Goal: Information Seeking & Learning: Find specific page/section

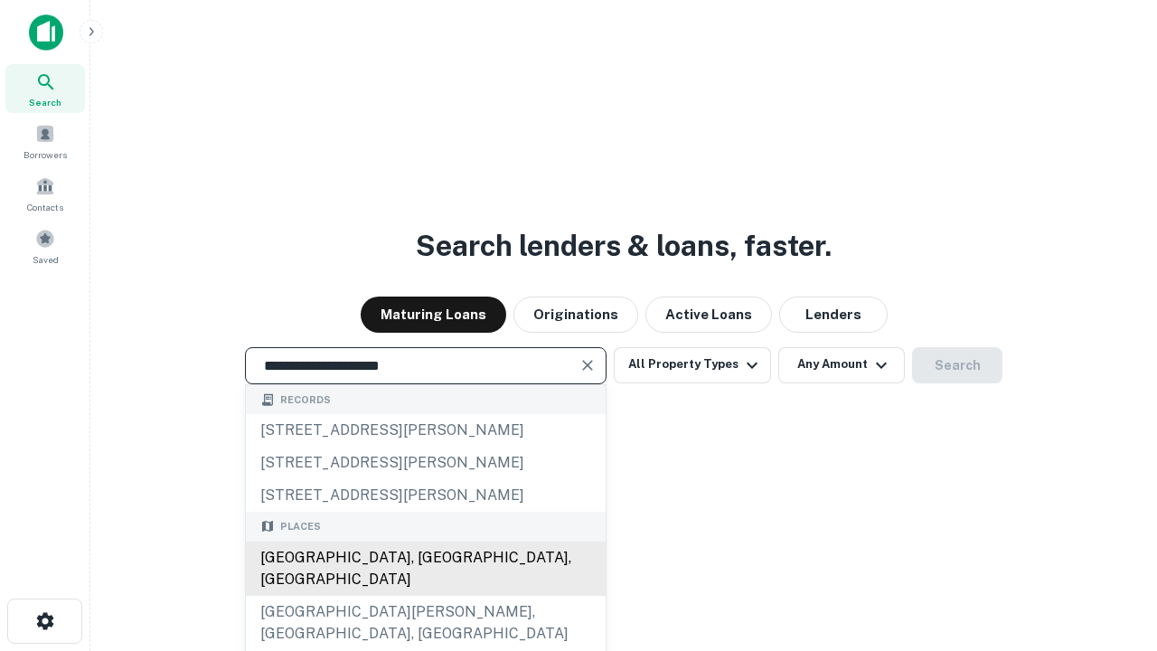
click at [425, 596] on div "[GEOGRAPHIC_DATA], [GEOGRAPHIC_DATA], [GEOGRAPHIC_DATA]" at bounding box center [426, 568] width 360 height 54
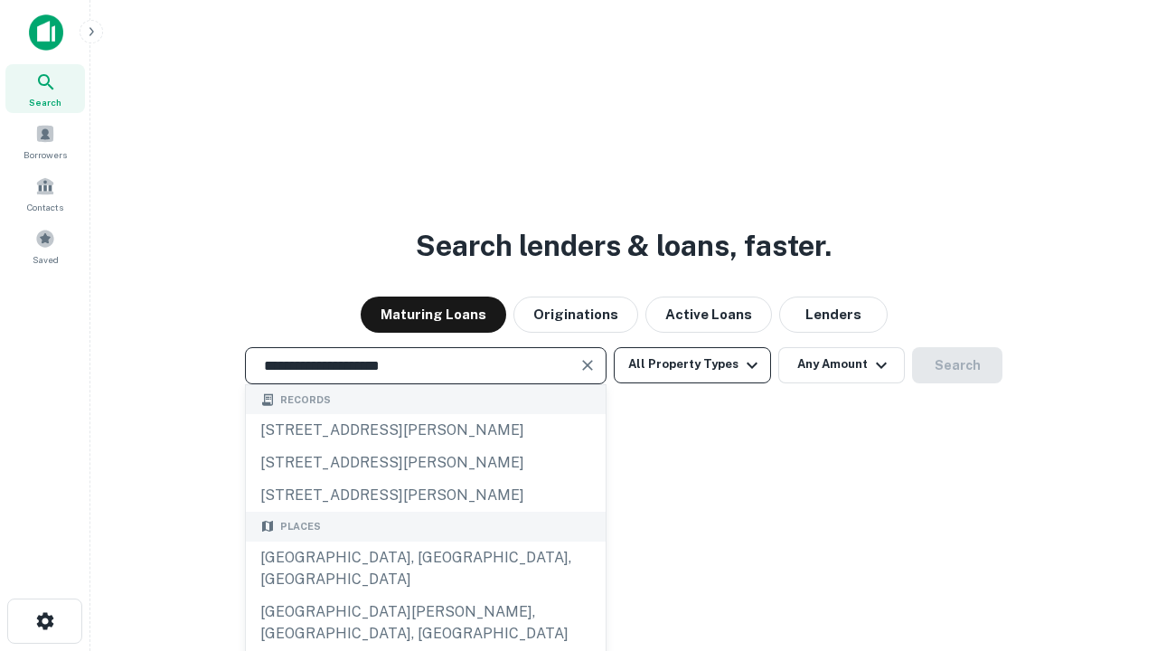
type input "**********"
click at [692, 364] on button "All Property Types" at bounding box center [692, 365] width 157 height 36
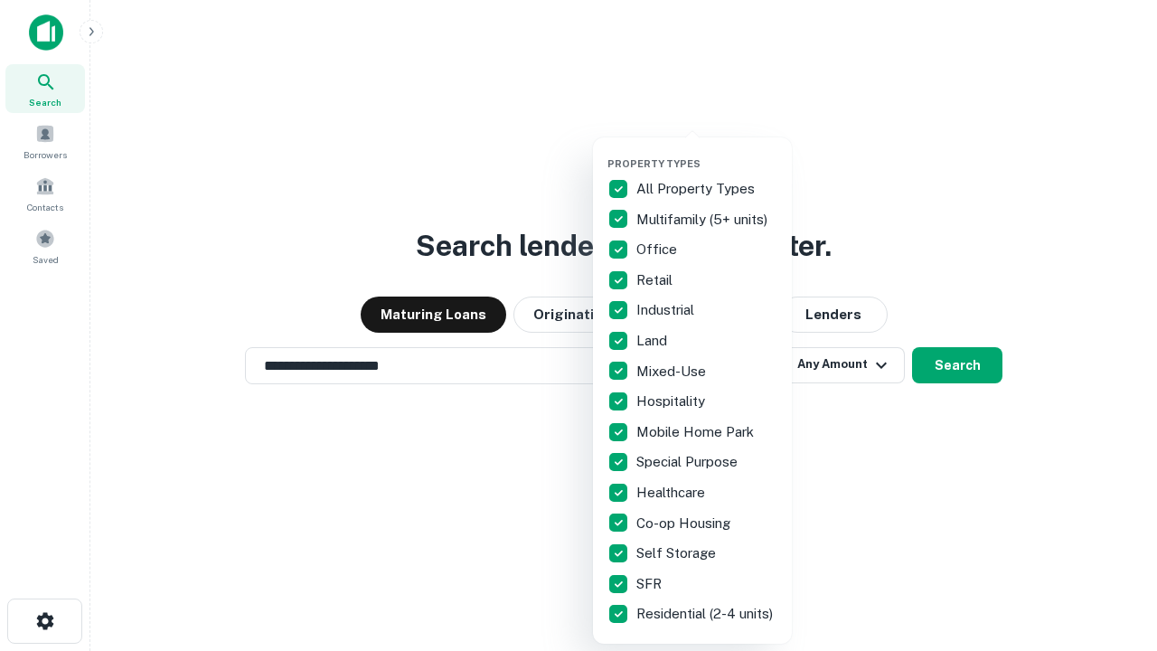
click at [707, 152] on button "button" at bounding box center [706, 152] width 199 height 1
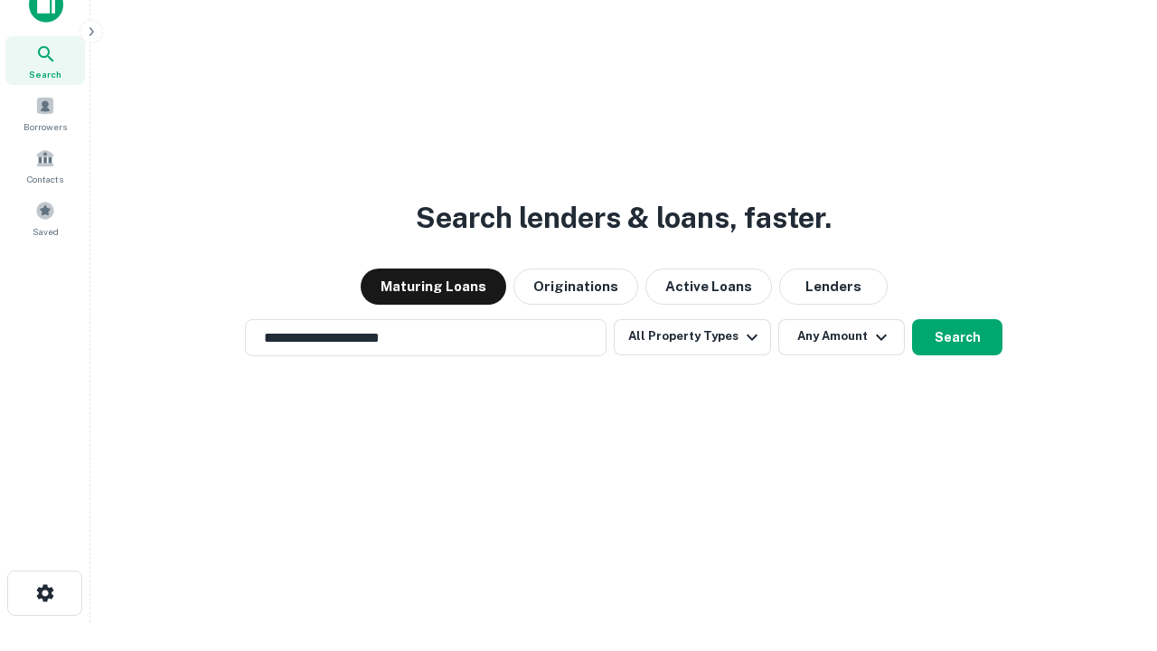
scroll to position [11, 218]
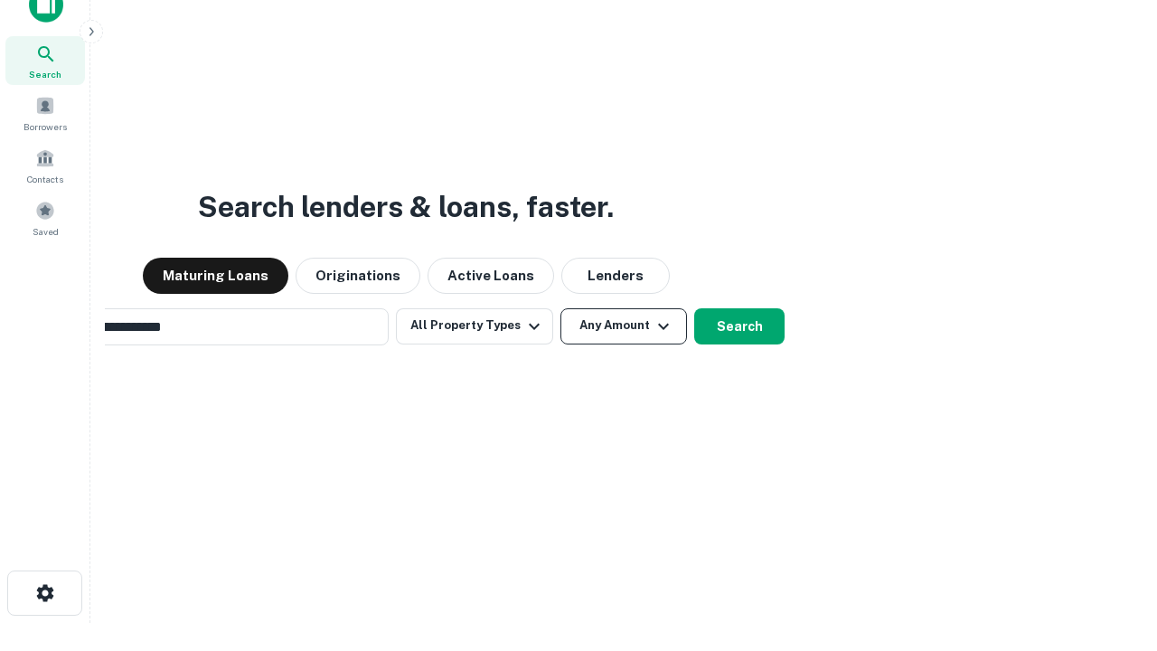
click at [560, 308] on button "Any Amount" at bounding box center [623, 326] width 127 height 36
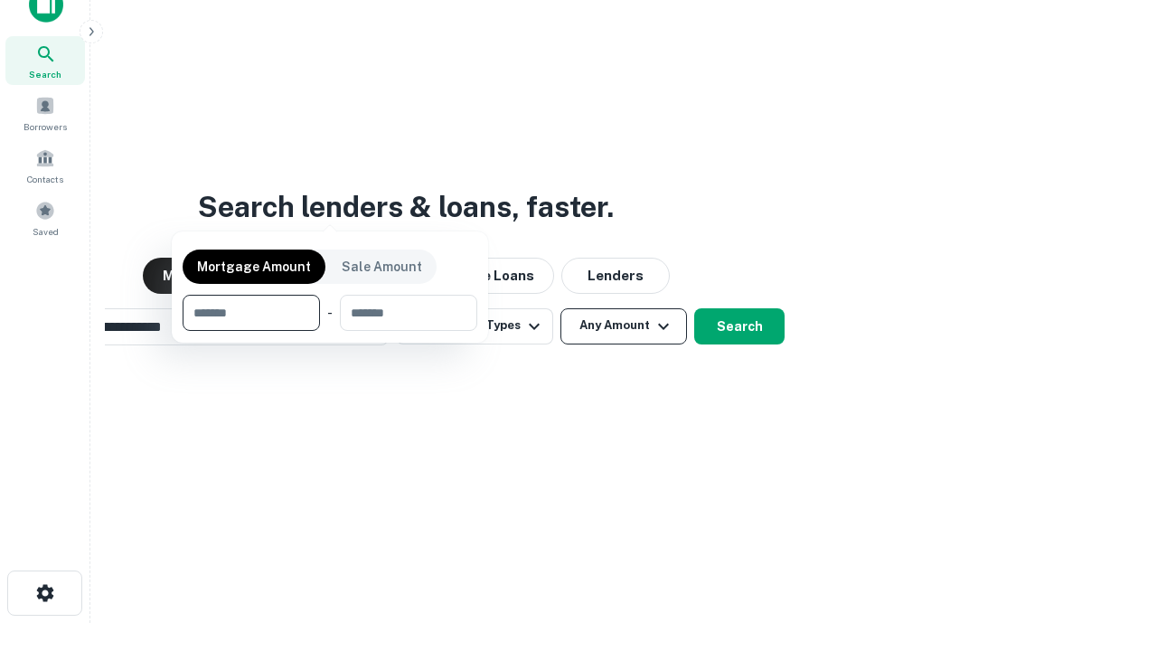
scroll to position [29, 0]
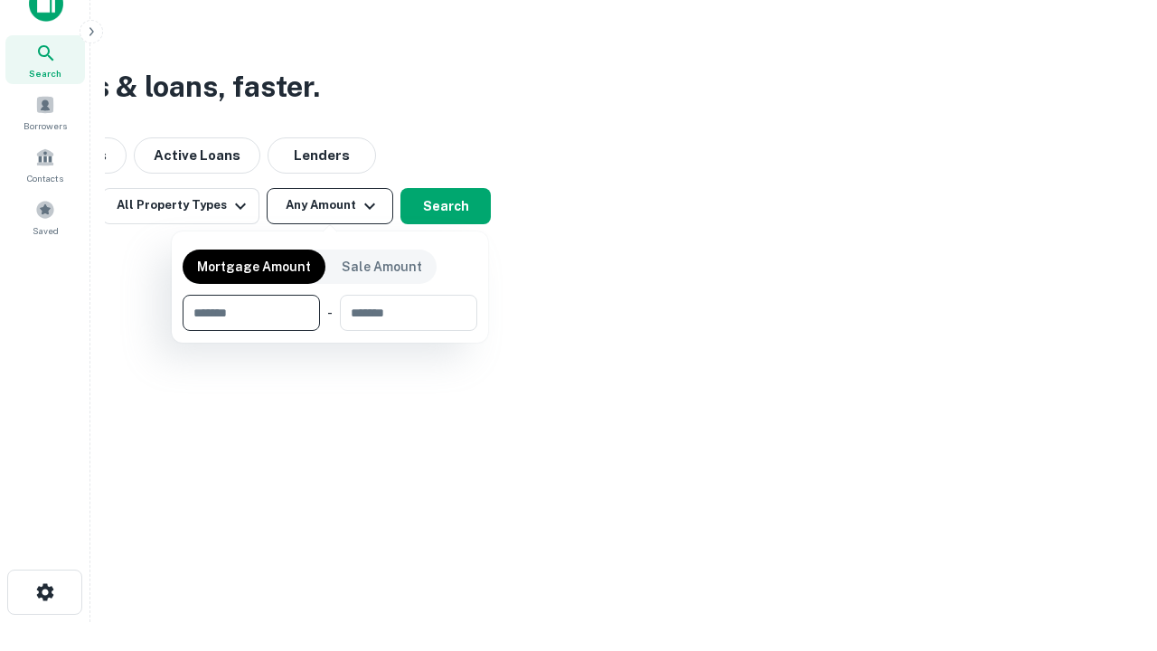
type input "*******"
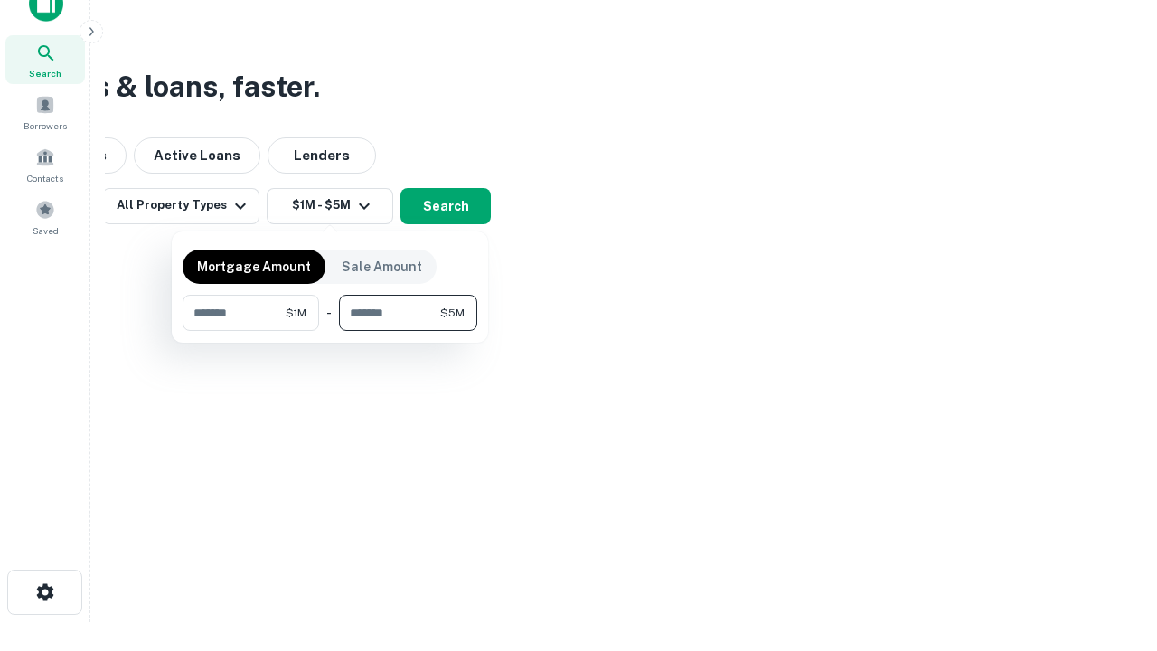
type input "*******"
click at [330, 331] on button "button" at bounding box center [330, 331] width 295 height 1
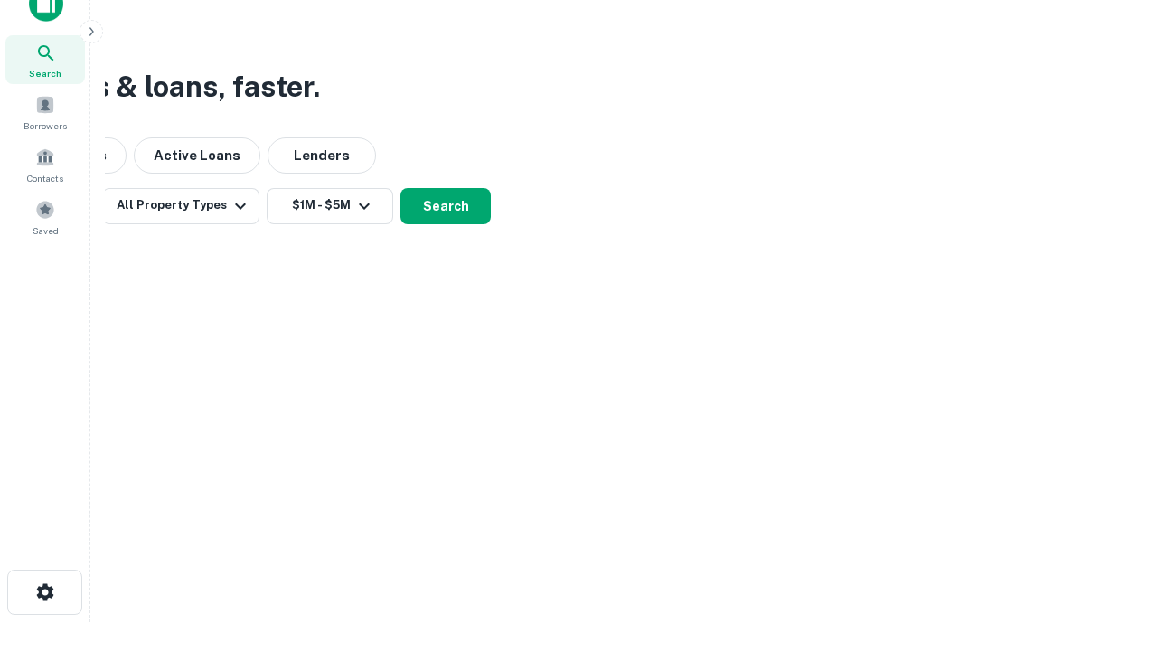
scroll to position [11, 333]
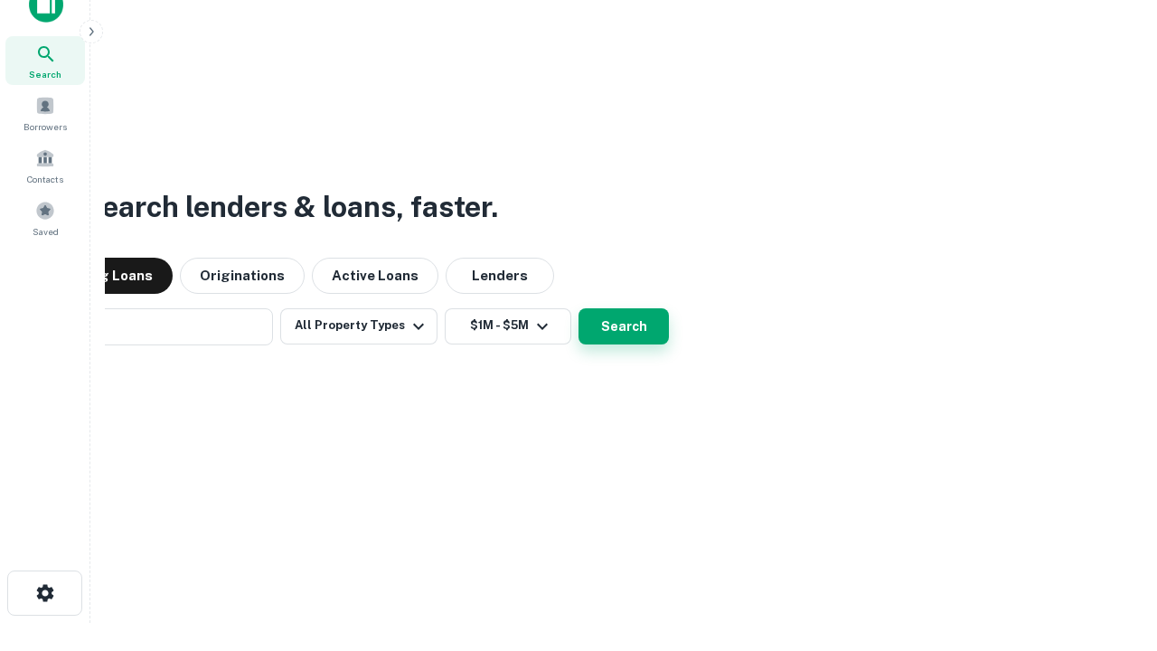
click at [578, 308] on button "Search" at bounding box center [623, 326] width 90 height 36
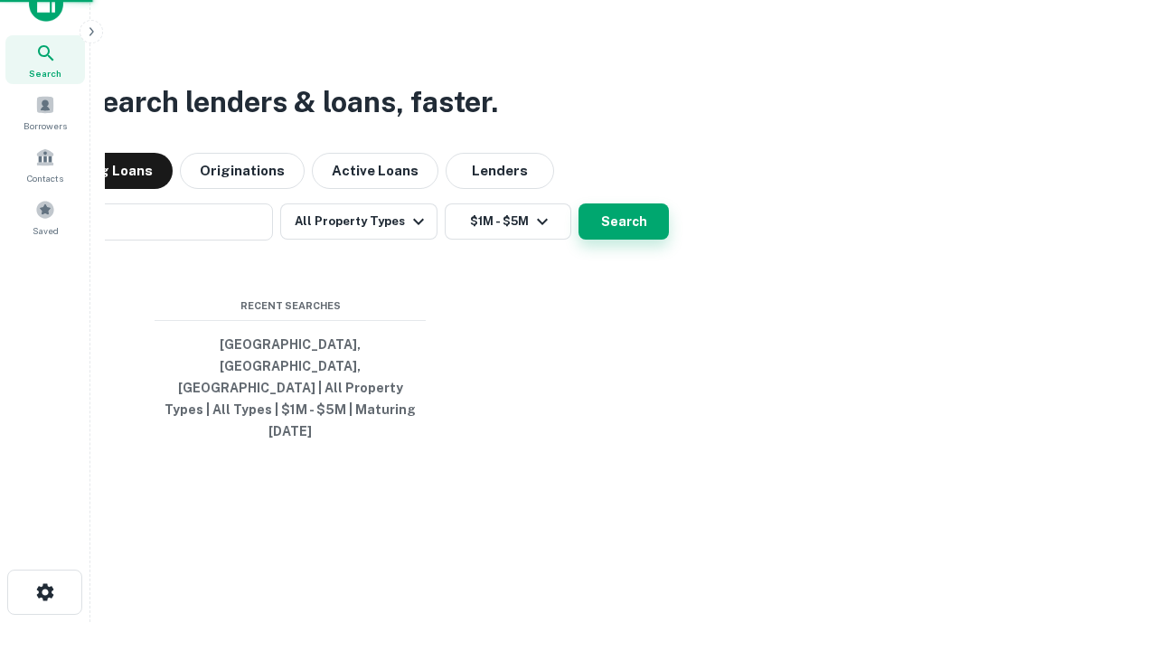
scroll to position [48, 511]
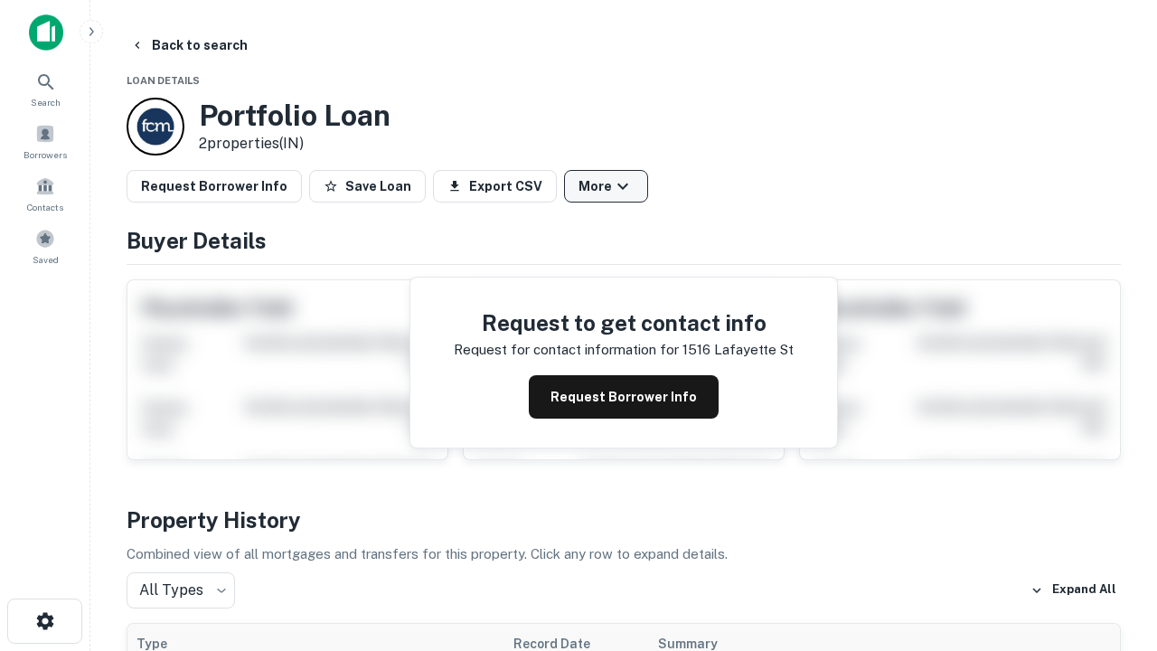
click at [605, 186] on button "More" at bounding box center [606, 186] width 84 height 33
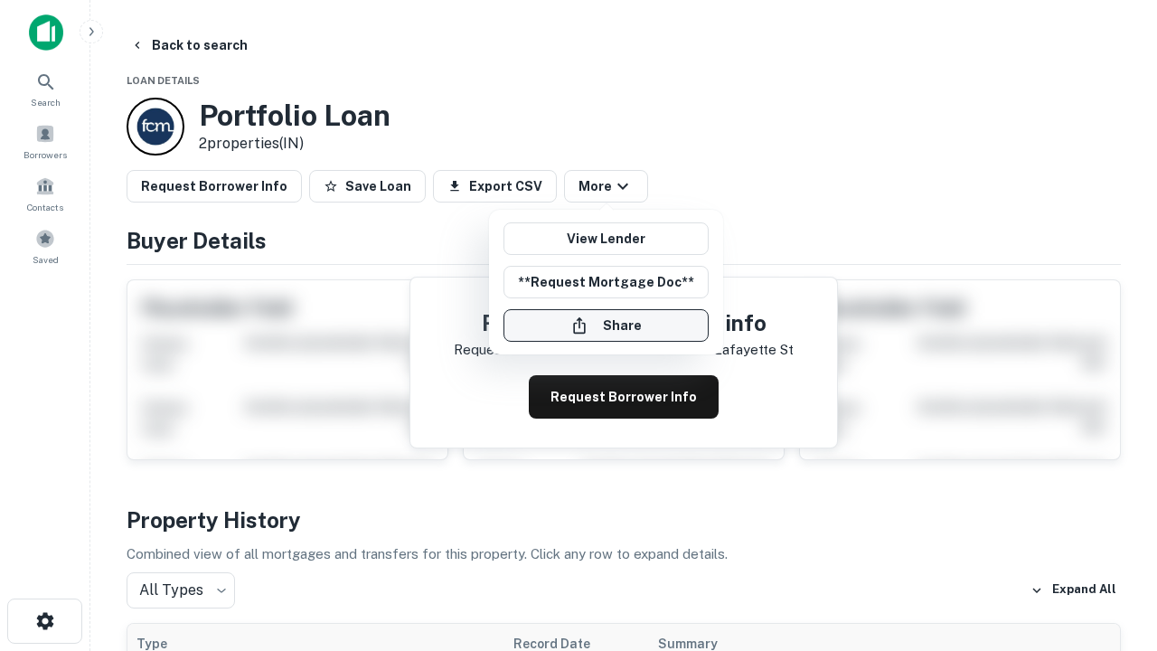
click at [605, 325] on button "Share" at bounding box center [605, 325] width 205 height 33
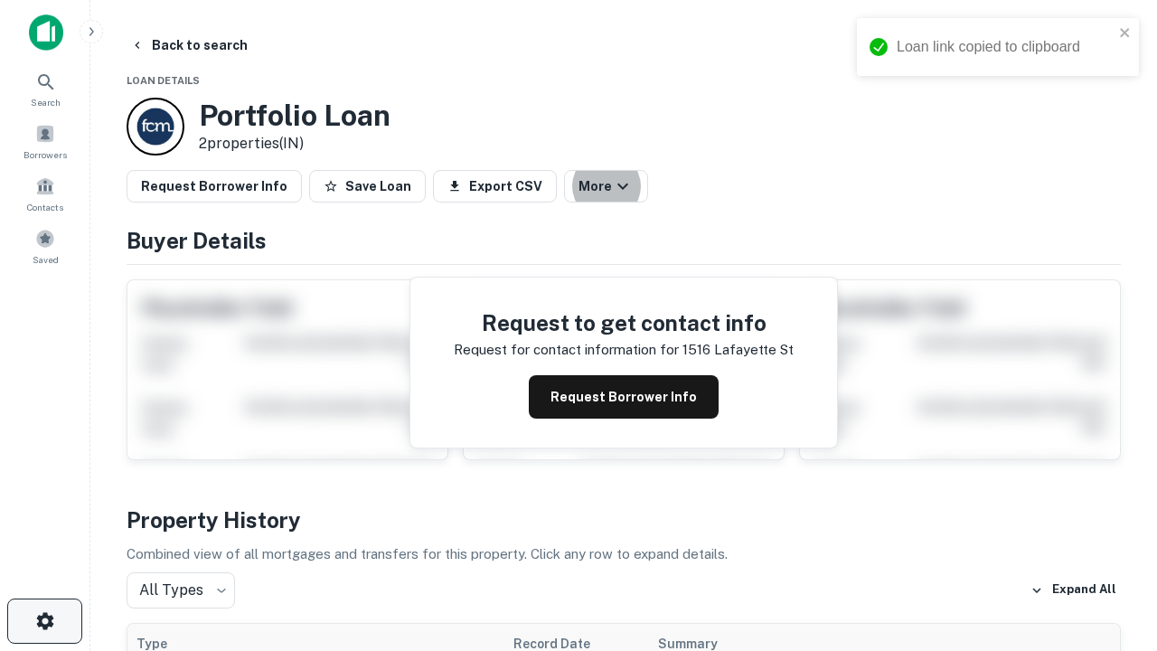
click at [44, 621] on icon "button" at bounding box center [45, 621] width 22 height 22
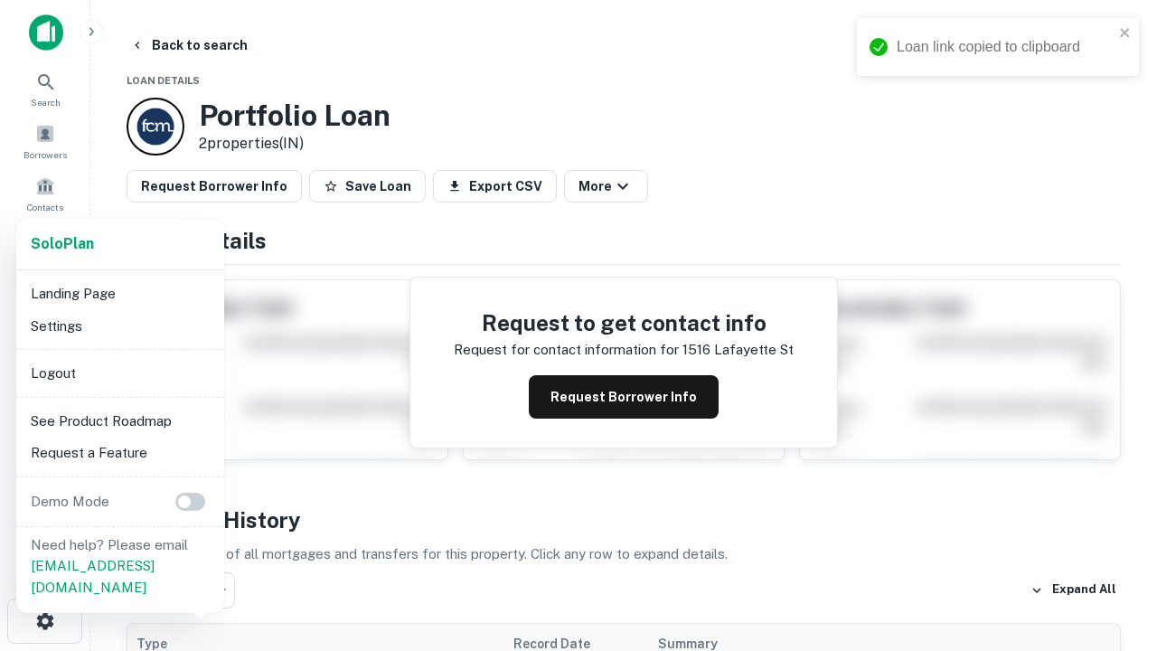
click at [119, 372] on li "Logout" at bounding box center [119, 373] width 193 height 33
